Goal: Find specific page/section

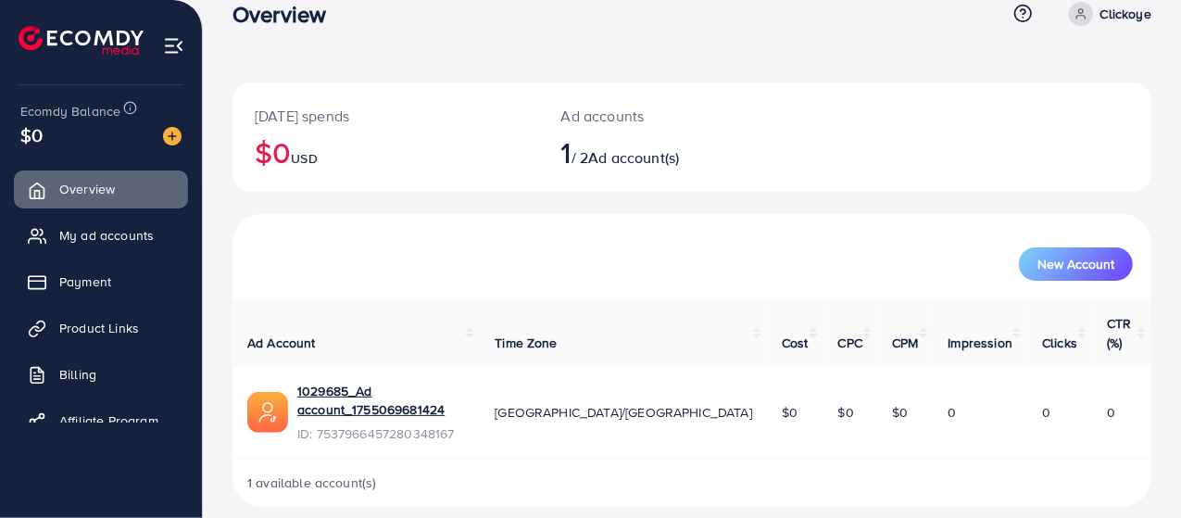
scroll to position [13, 0]
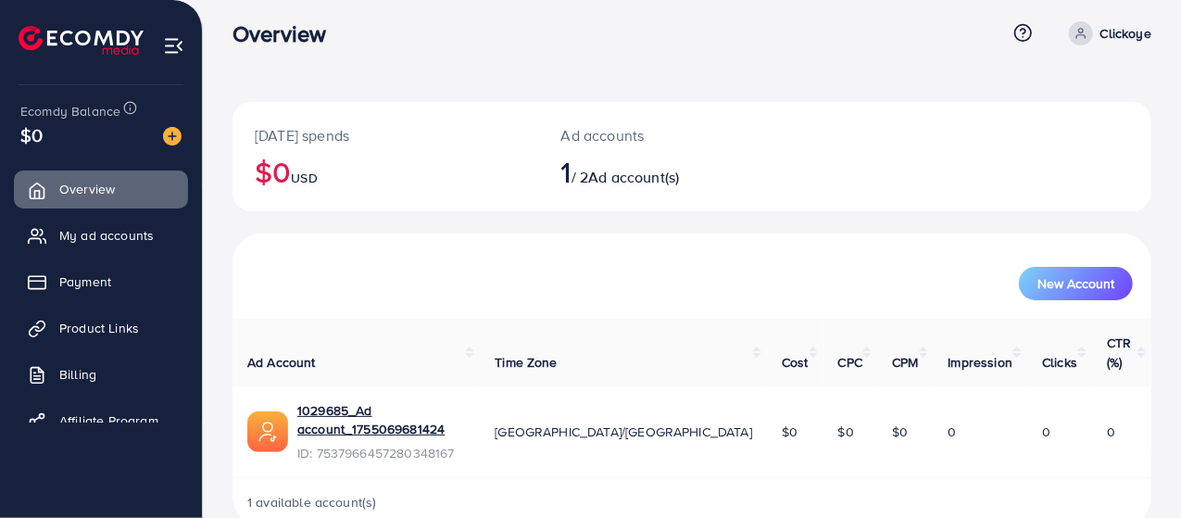
click at [386, 444] on span "ID: 7537966457280348167" at bounding box center [381, 453] width 168 height 19
click at [402, 401] on link "1029685_Ad account_1755069681424" at bounding box center [381, 420] width 168 height 38
click at [465, 401] on link "1029685_Ad account_1755069681424" at bounding box center [381, 420] width 168 height 38
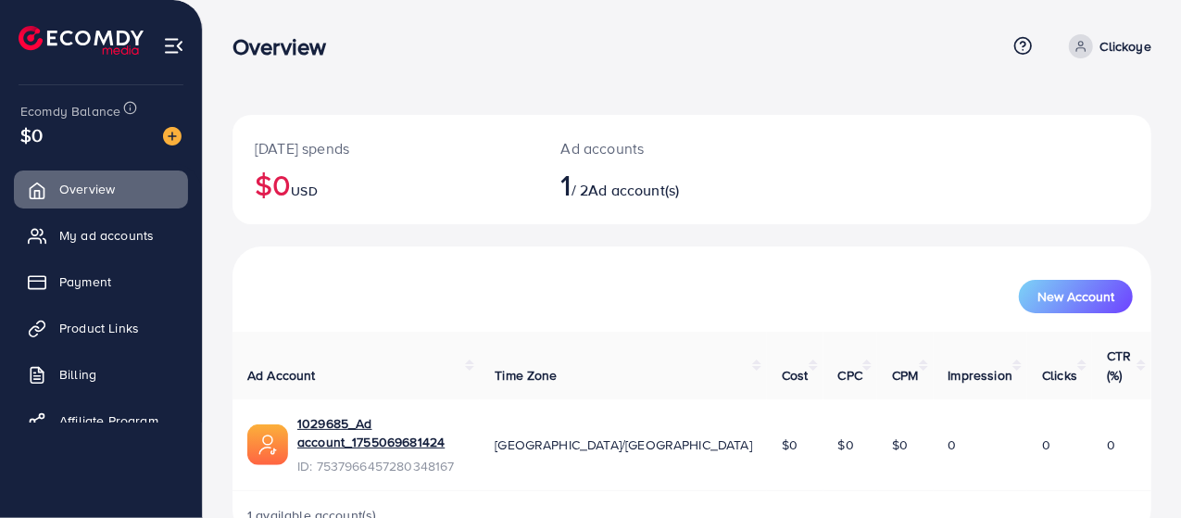
scroll to position [13, 0]
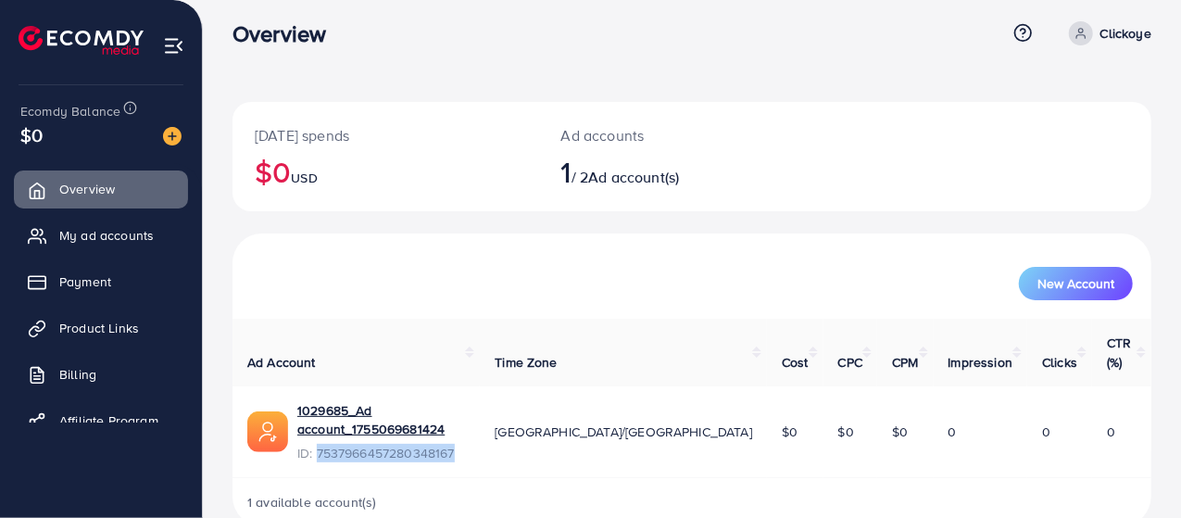
drag, startPoint x: 460, startPoint y: 412, endPoint x: 319, endPoint y: 414, distance: 140.9
click at [319, 444] on span "ID: 7537966457280348167" at bounding box center [381, 453] width 168 height 19
copy span "7537966457280348167"
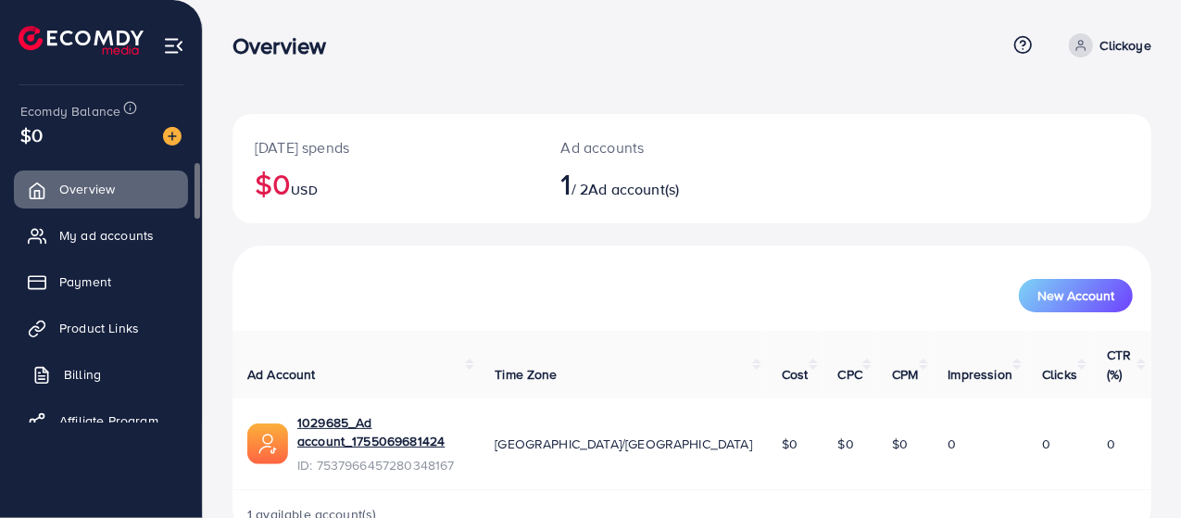
scroll to position [36, 0]
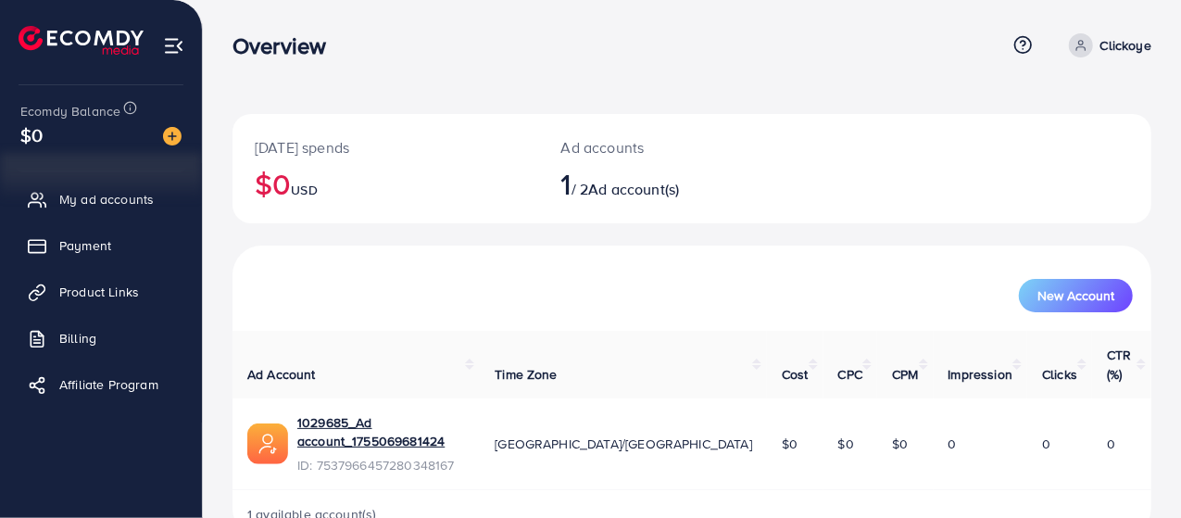
click at [101, 41] on img at bounding box center [81, 40] width 125 height 29
click at [183, 44] on img at bounding box center [173, 45] width 21 height 21
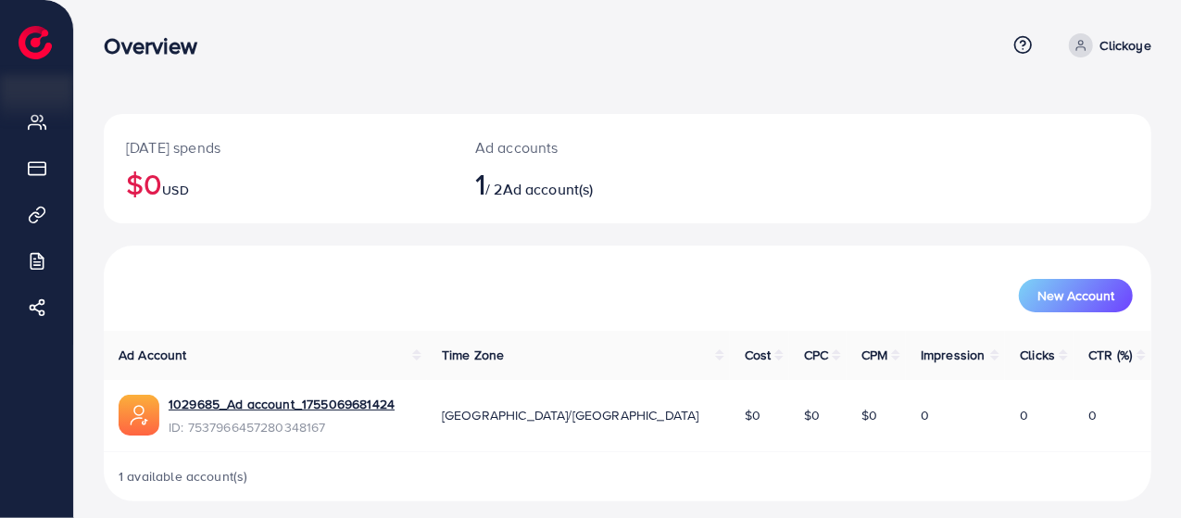
scroll to position [13, 0]
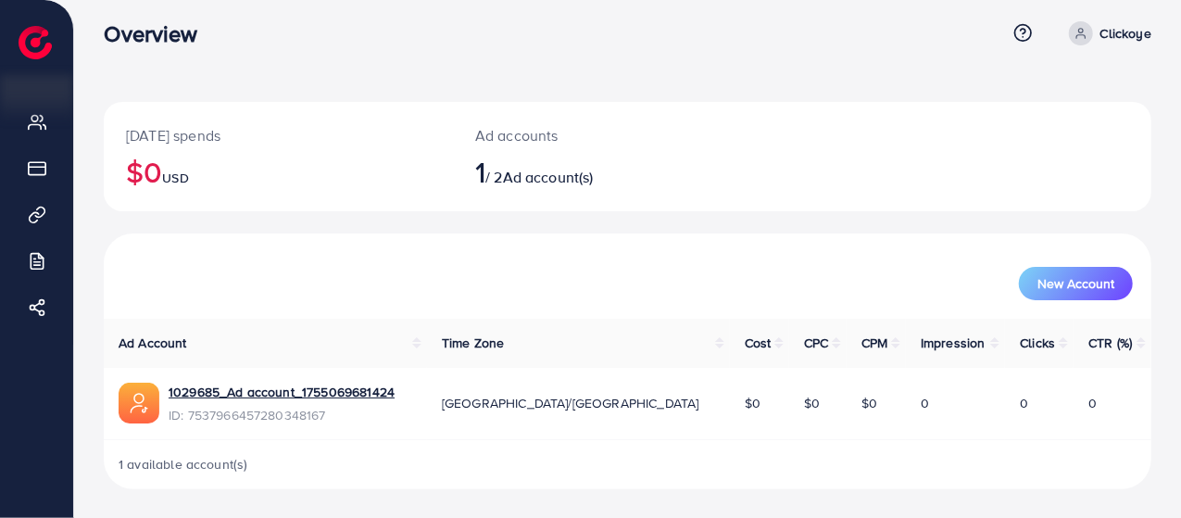
click at [285, 410] on span "ID: 7537966457280348167" at bounding box center [282, 415] width 226 height 19
click at [317, 388] on link "1029685_Ad account_1755069681424" at bounding box center [282, 392] width 226 height 19
